Goal: Transaction & Acquisition: Subscribe to service/newsletter

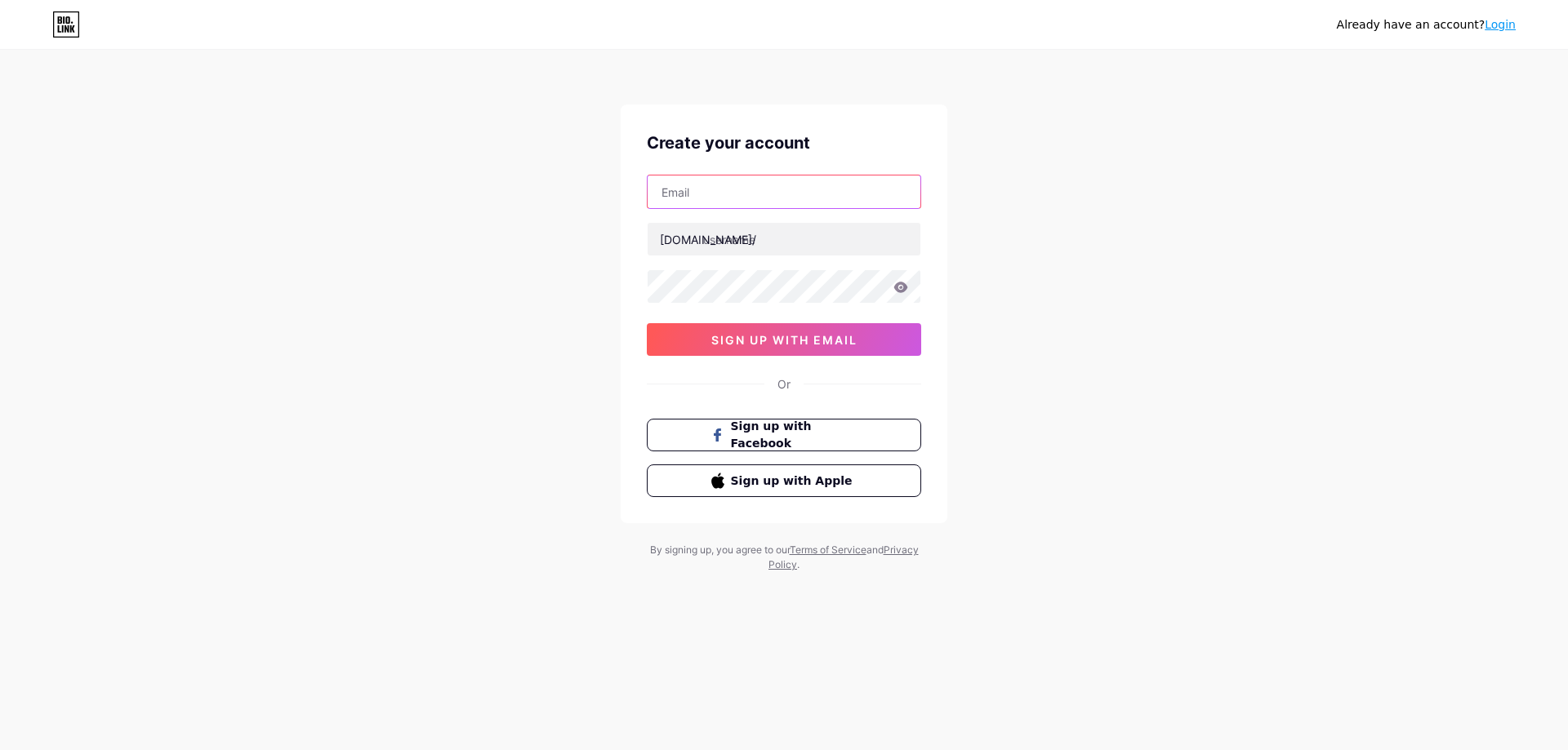
click at [690, 197] on input "text" at bounding box center [784, 192] width 273 height 33
paste input "[PERSON_NAME][EMAIL_ADDRESS][DOMAIN_NAME]"
type input "[PERSON_NAME][EMAIL_ADDRESS][DOMAIN_NAME]"
click at [758, 245] on input "text" at bounding box center [784, 240] width 273 height 33
paste input "plantationshuttersau"
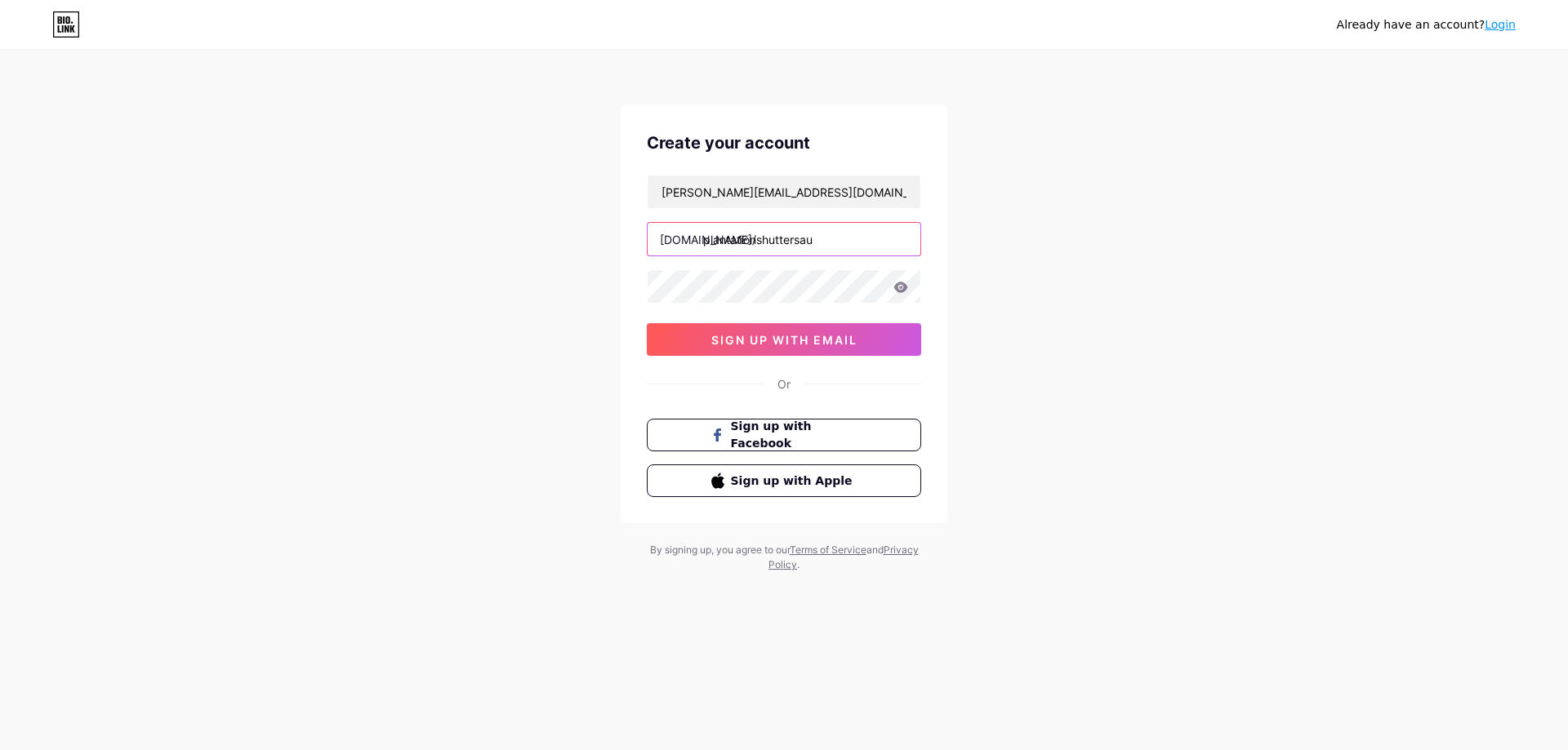
type input "plantationshuttersau"
click at [745, 337] on span "sign up with email" at bounding box center [784, 340] width 146 height 14
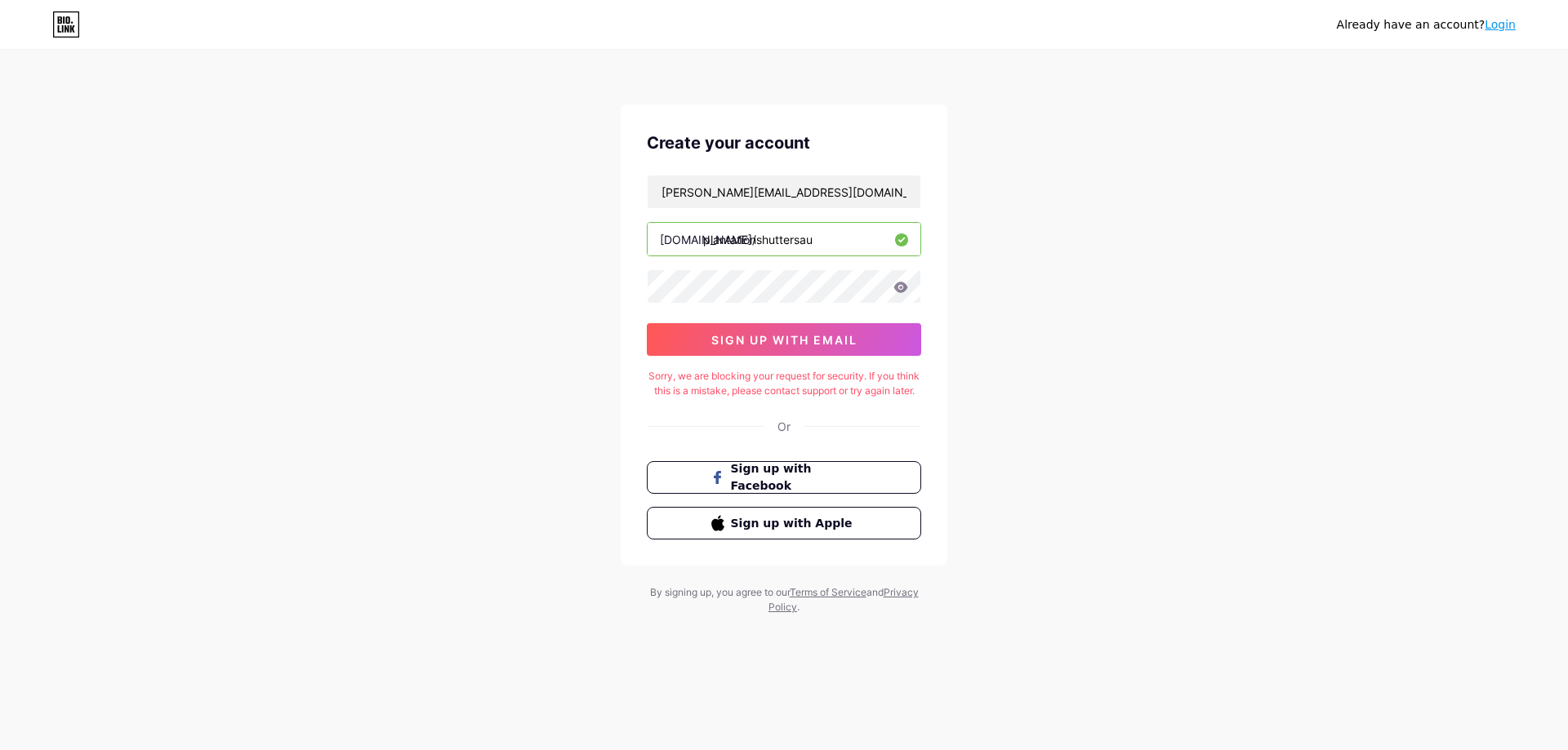
click at [1147, 148] on div "Already have an account? Login Create your account [PERSON_NAME][EMAIL_ADDRESS]…" at bounding box center [784, 333] width 1568 height 667
click at [851, 381] on div "Sorry, we are blocking your request for security. If you think this is a mistak…" at bounding box center [784, 384] width 275 height 29
copy div "Sorry, we are blocking your request for security. If you think this is a mistak…"
